Goal: Transaction & Acquisition: Book appointment/travel/reservation

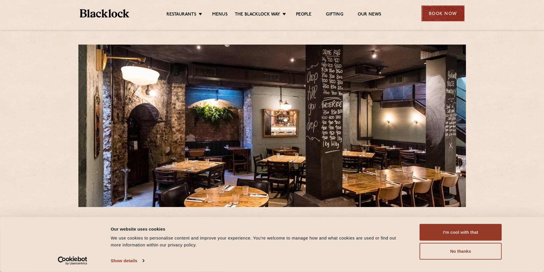
click at [442, 11] on div "Book Now" at bounding box center [443, 13] width 43 height 16
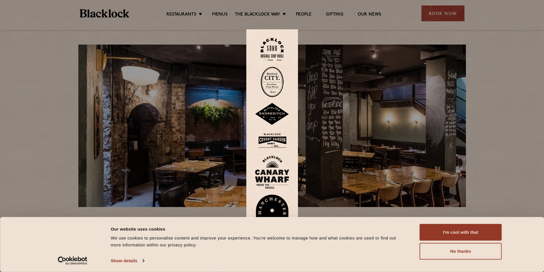
click at [274, 81] on img at bounding box center [272, 82] width 23 height 30
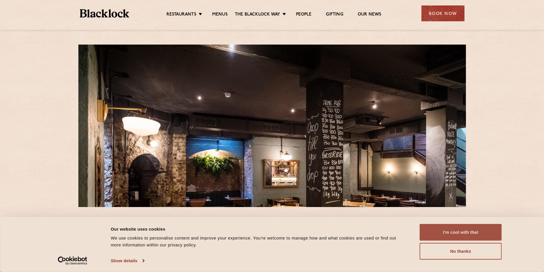
click at [472, 230] on button "I'm cool with that" at bounding box center [461, 232] width 82 height 17
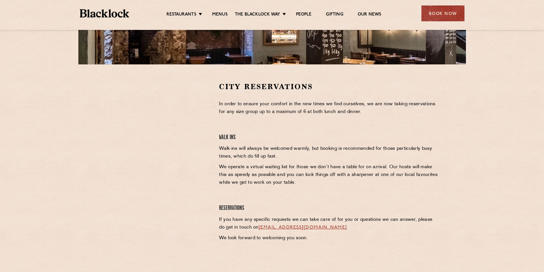
scroll to position [144, 0]
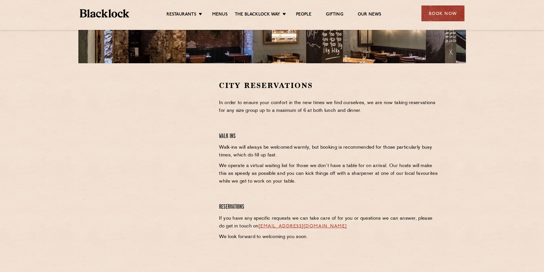
click at [200, 144] on div at bounding box center [158, 123] width 106 height 86
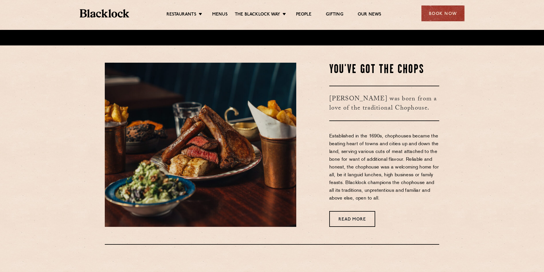
scroll to position [230, 0]
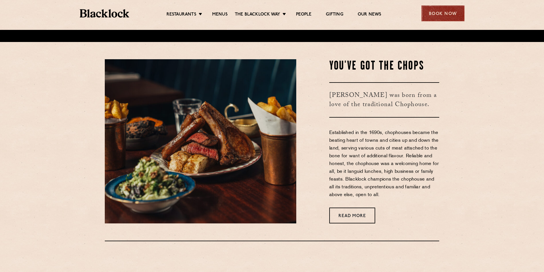
click at [429, 8] on div "Book Now" at bounding box center [443, 13] width 43 height 16
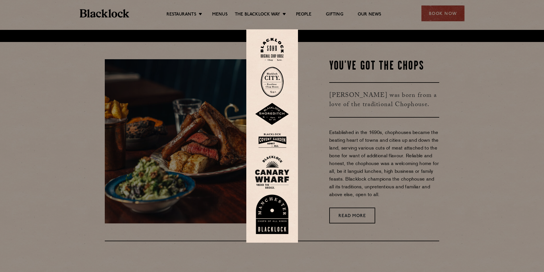
click at [272, 82] on img at bounding box center [272, 82] width 23 height 30
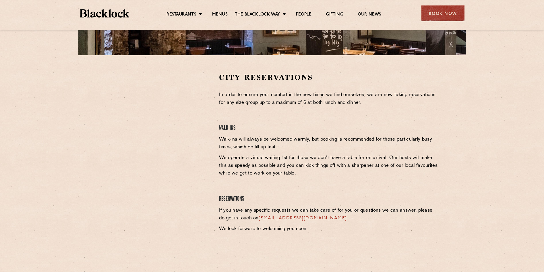
scroll to position [258, 0]
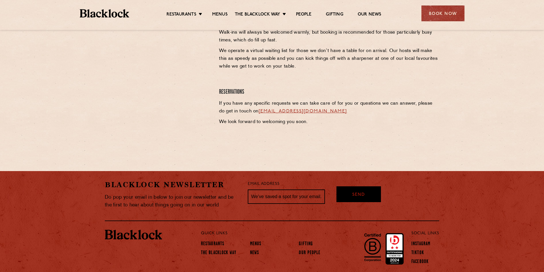
click at [289, 112] on link "[EMAIL_ADDRESS][DOMAIN_NAME]" at bounding box center [303, 111] width 88 height 5
